Goal: Task Accomplishment & Management: Manage account settings

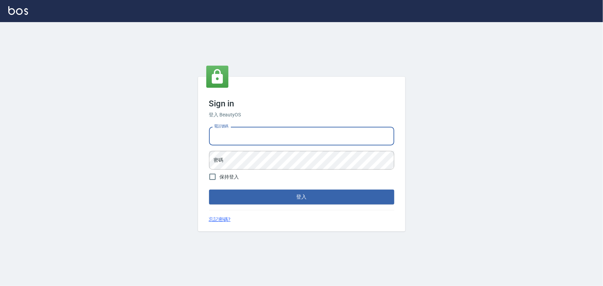
click at [270, 144] on input "電話號碼" at bounding box center [301, 136] width 185 height 19
type input "0936888819"
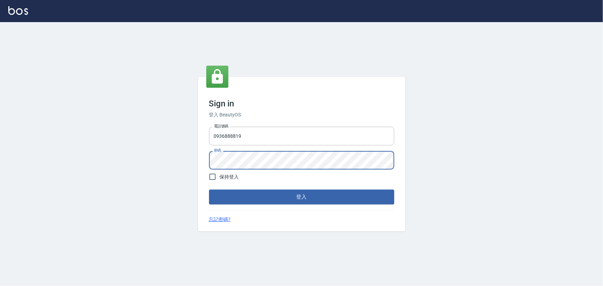
click at [209, 190] on button "登入" at bounding box center [301, 197] width 185 height 15
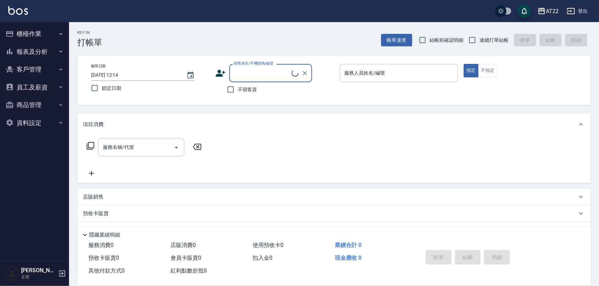
click at [49, 108] on button "商品管理" at bounding box center [35, 105] width 64 height 18
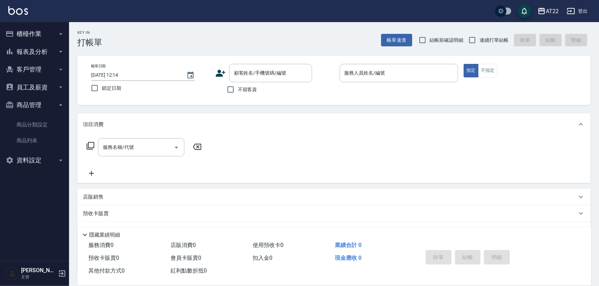
click at [49, 106] on button "商品管理" at bounding box center [35, 105] width 64 height 18
click at [54, 67] on button "客戶管理" at bounding box center [35, 69] width 64 height 18
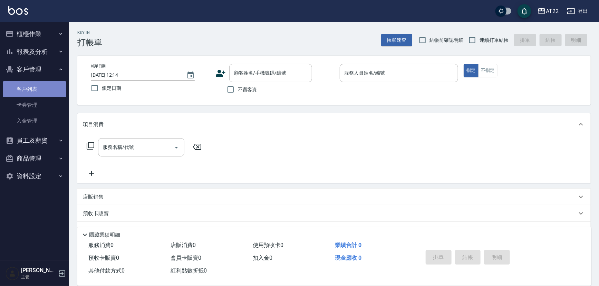
click at [49, 87] on link "客戶列表" at bounding box center [35, 89] width 64 height 16
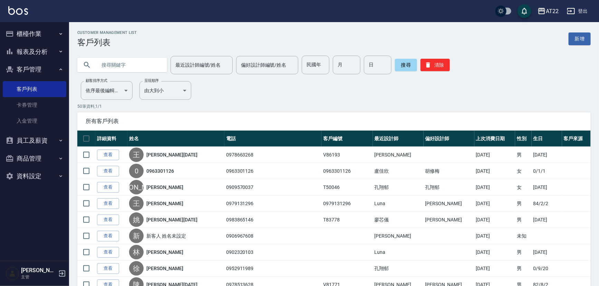
click at [111, 66] on input "text" at bounding box center [129, 65] width 65 height 19
paste input "0970210165"
type input "0970210165"
click at [408, 64] on button "搜尋" at bounding box center [406, 65] width 22 height 12
